Goal: Find specific page/section: Find specific page/section

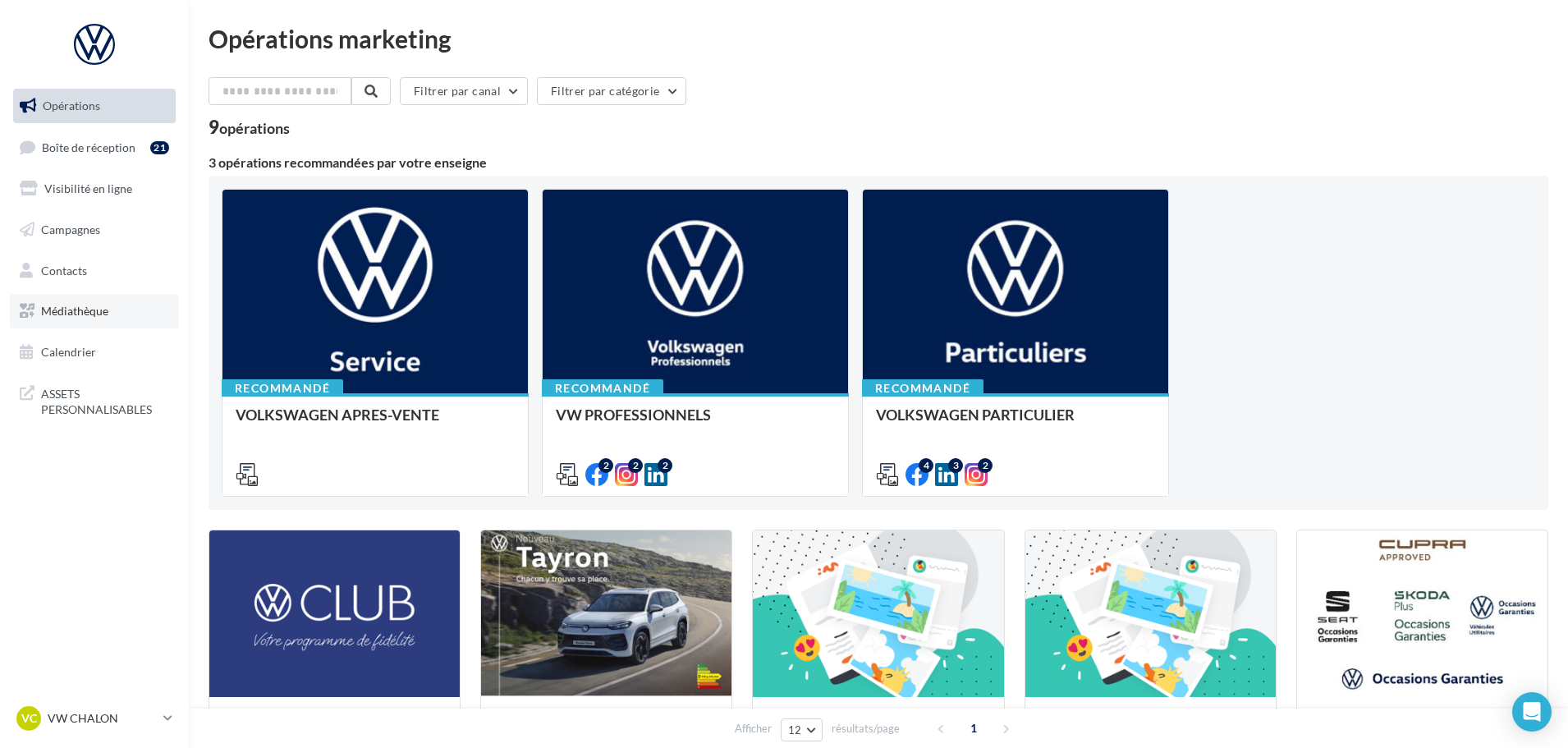
click at [68, 320] on link "Médiathèque" at bounding box center [94, 311] width 169 height 35
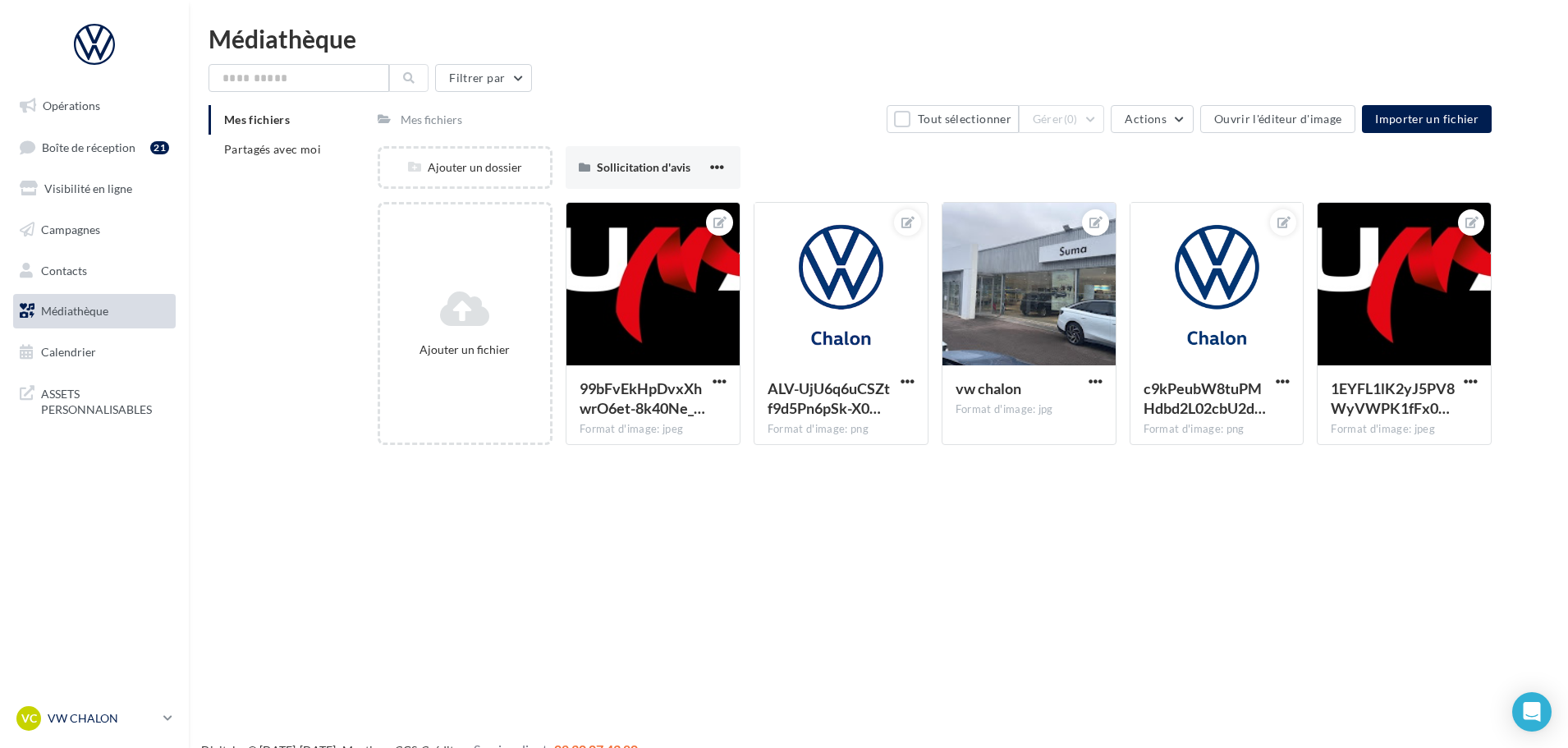
click at [167, 709] on link "VC VW CHALON vw-cha-dup" at bounding box center [94, 718] width 162 height 31
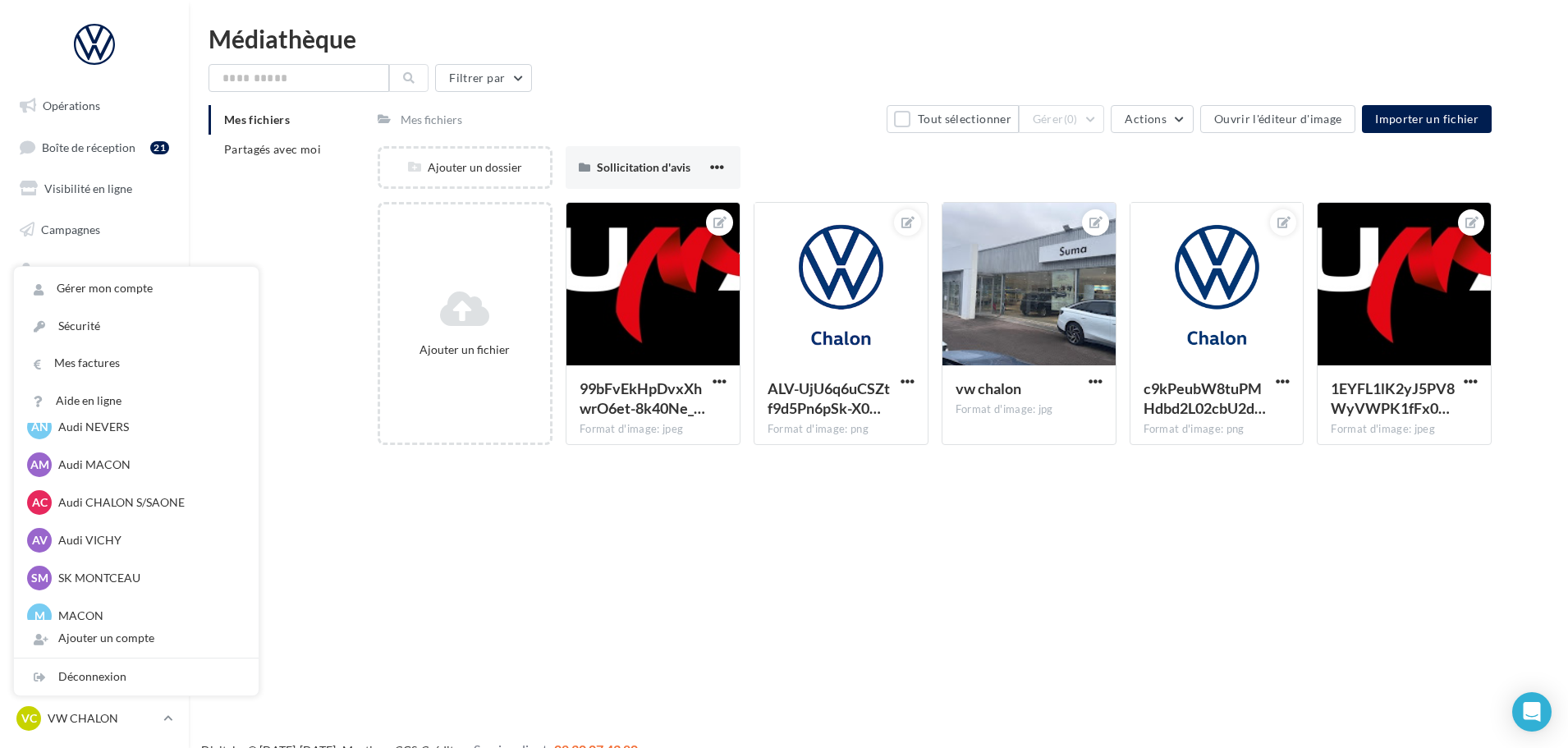
scroll to position [821, 0]
click at [118, 462] on p "Audi MACON" at bounding box center [148, 469] width 181 height 16
